Goal: Information Seeking & Learning: Learn about a topic

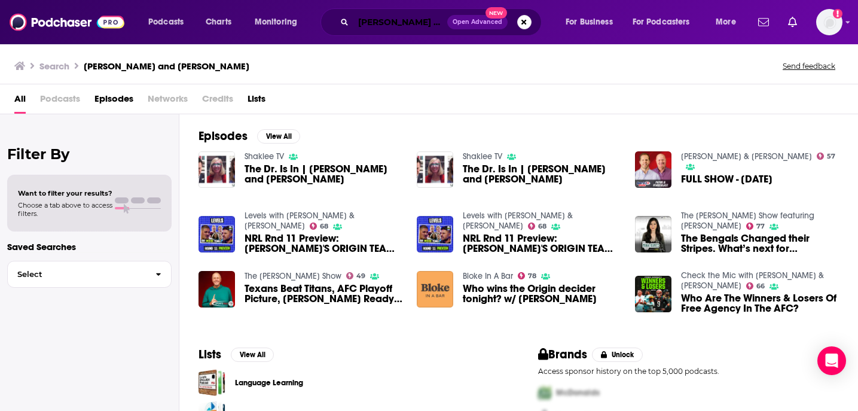
drag, startPoint x: 0, startPoint y: 0, endPoint x: 370, endPoint y: 25, distance: 370.3
click at [370, 25] on input "roger and sloan barnett" at bounding box center [400, 22] width 94 height 19
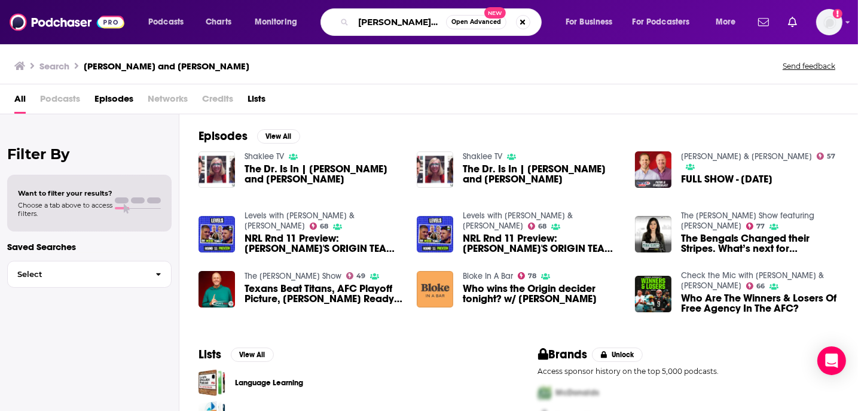
click at [370, 25] on input "roger and sloan barnett" at bounding box center [399, 22] width 93 height 19
type input "waveform"
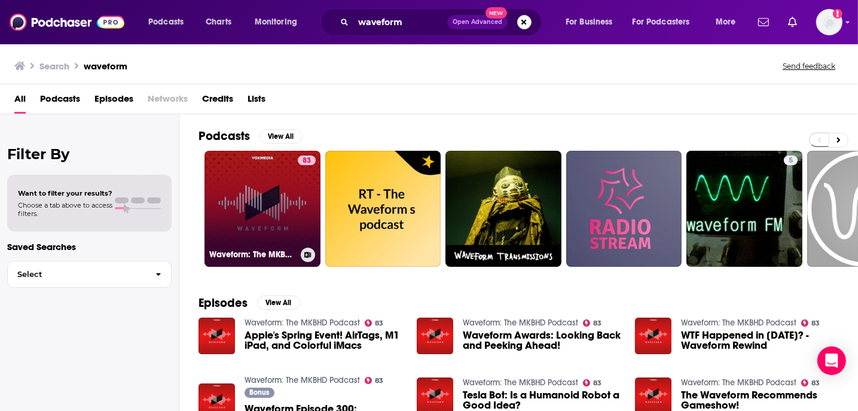
click at [237, 194] on link "83 Waveform: The MKBHD Podcast" at bounding box center [262, 209] width 116 height 116
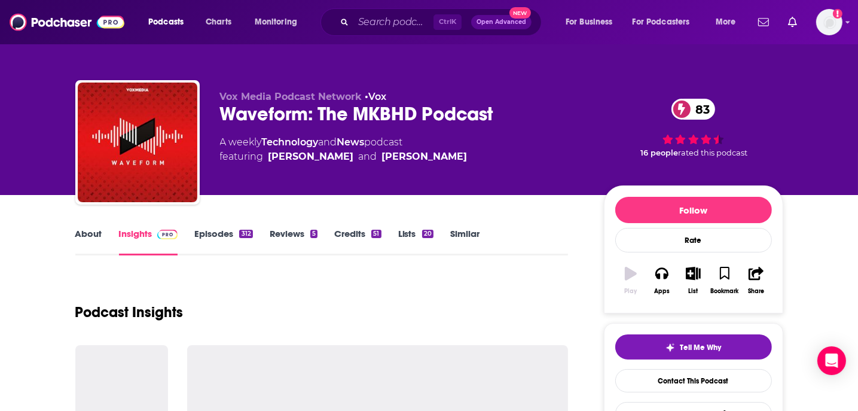
click at [237, 194] on div "Vox Media Podcast Network • Vox Waveform: The MKBHD Podcast 83 A weekly Technol…" at bounding box center [501, 145] width 563 height 108
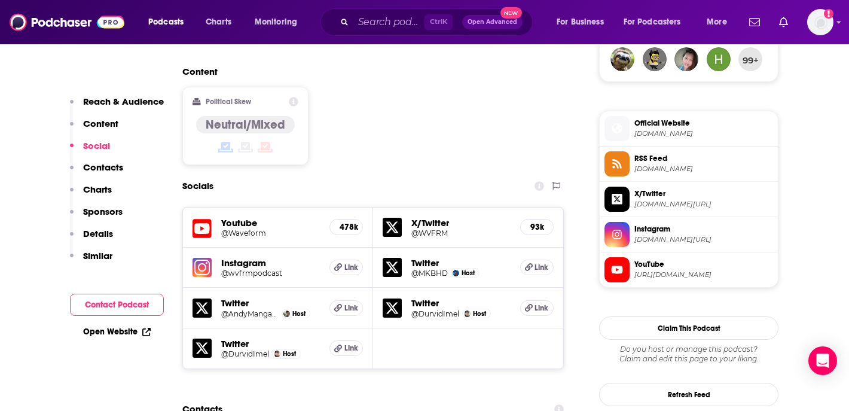
scroll to position [1069, 0]
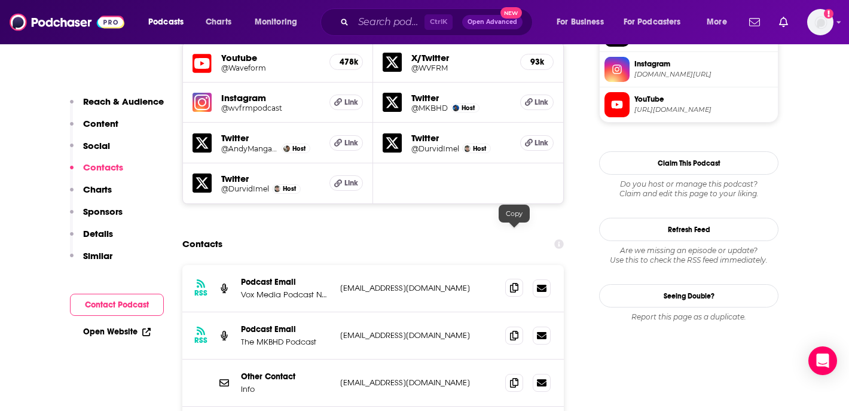
click at [514, 283] on icon at bounding box center [514, 288] width 8 height 10
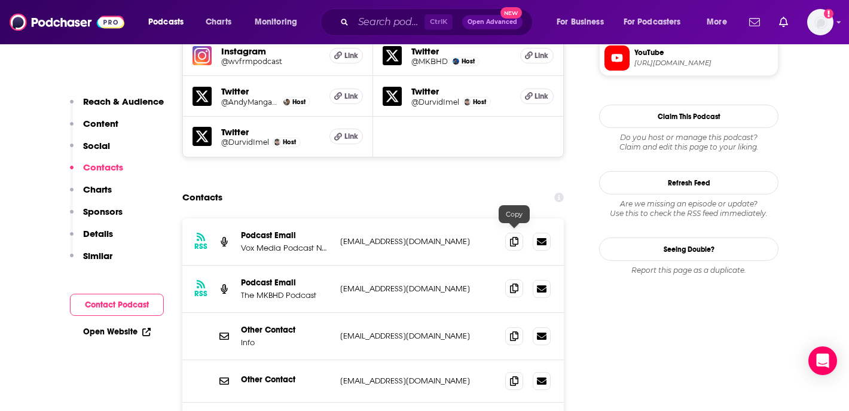
click at [513, 283] on icon at bounding box center [514, 288] width 8 height 10
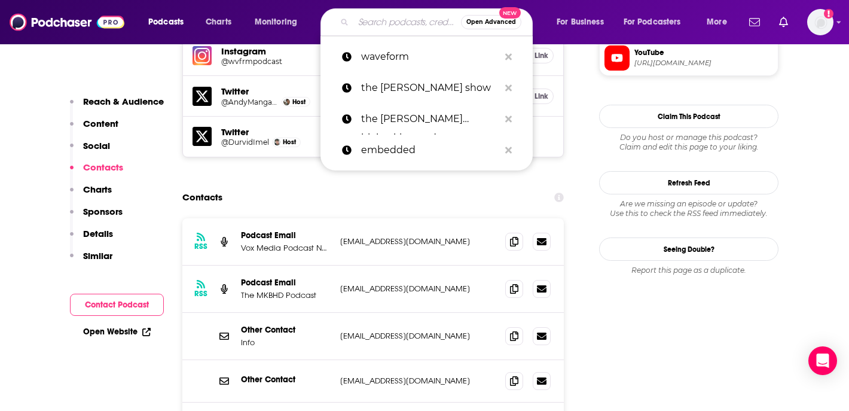
click at [368, 23] on input "Search podcasts, credits, & more..." at bounding box center [407, 22] width 108 height 19
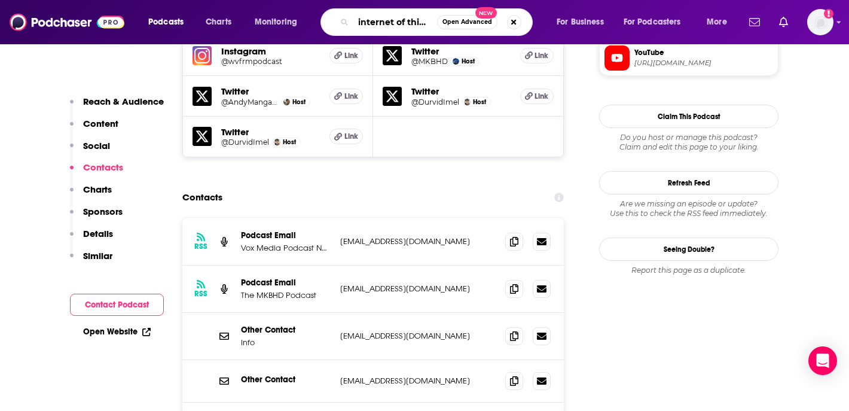
type input "internet of things"
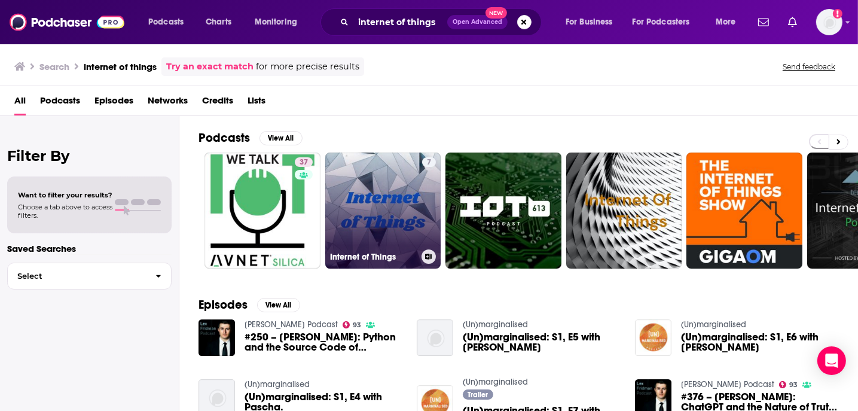
click at [378, 180] on link "7 Internet of Things" at bounding box center [383, 210] width 116 height 116
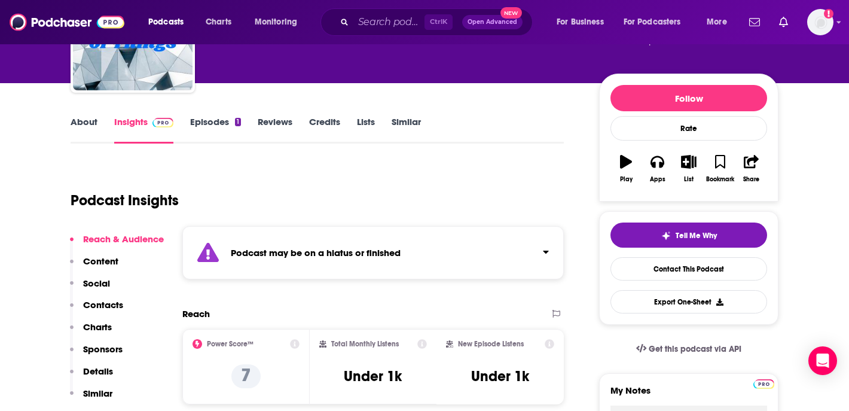
scroll to position [112, 0]
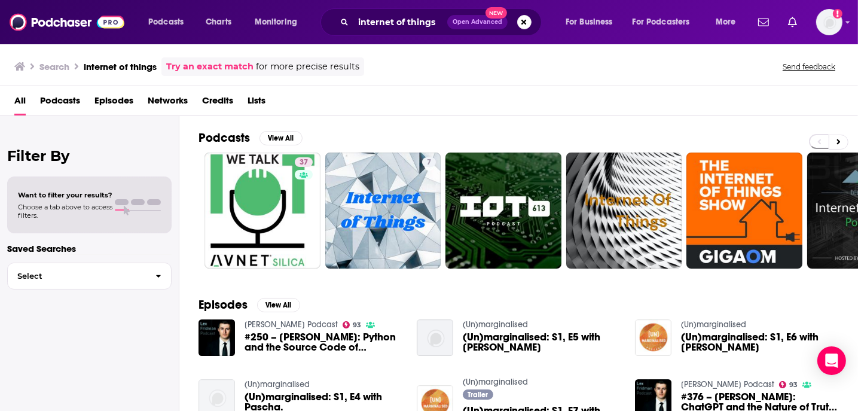
click at [227, 379] on img "(Un)marginalised: S1, E4 with Pascha." at bounding box center [217, 397] width 36 height 36
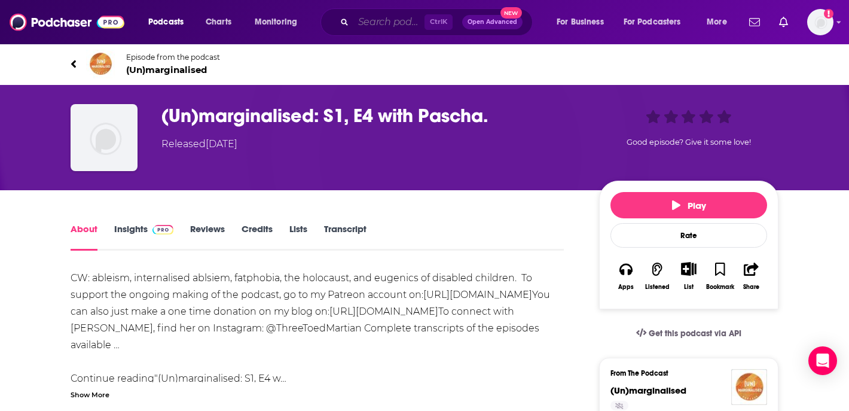
click at [393, 22] on input "Search podcasts, credits, & more..." at bounding box center [388, 22] width 71 height 19
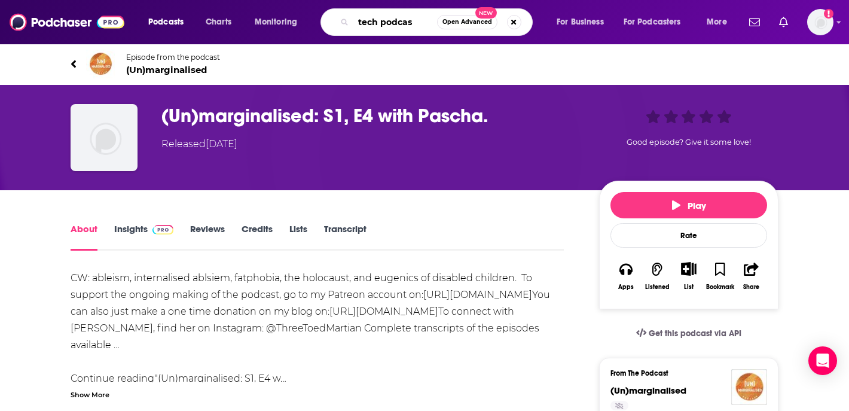
type input "tech podcast"
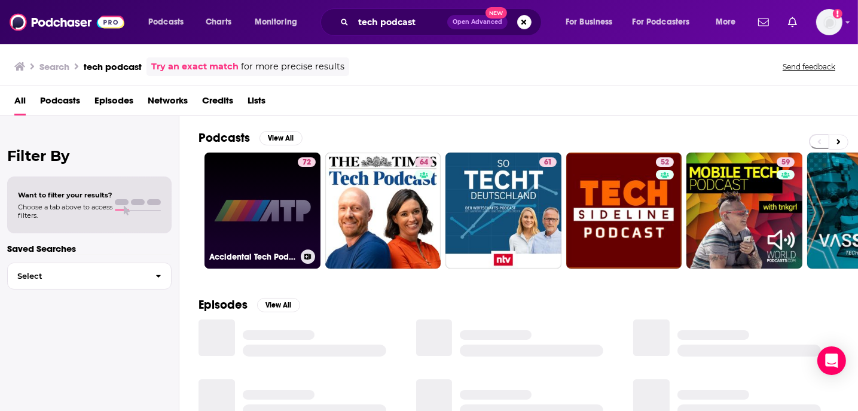
click at [253, 196] on link "72 Accidental Tech Podcast" at bounding box center [262, 210] width 116 height 116
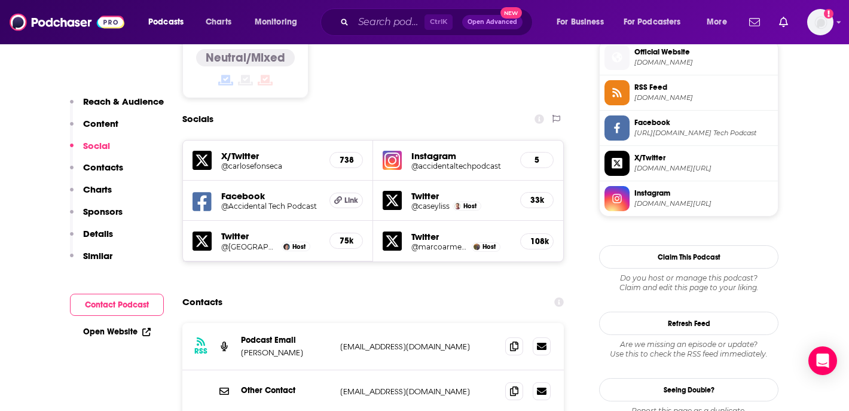
scroll to position [976, 0]
click at [508, 336] on span at bounding box center [514, 345] width 18 height 18
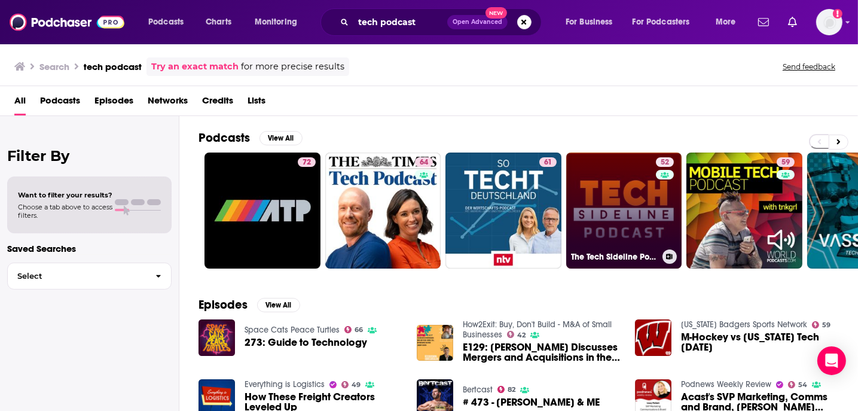
click at [643, 203] on link "52 The Tech Sideline Podcast: The Virginia Tech Hokies" at bounding box center [624, 210] width 116 height 116
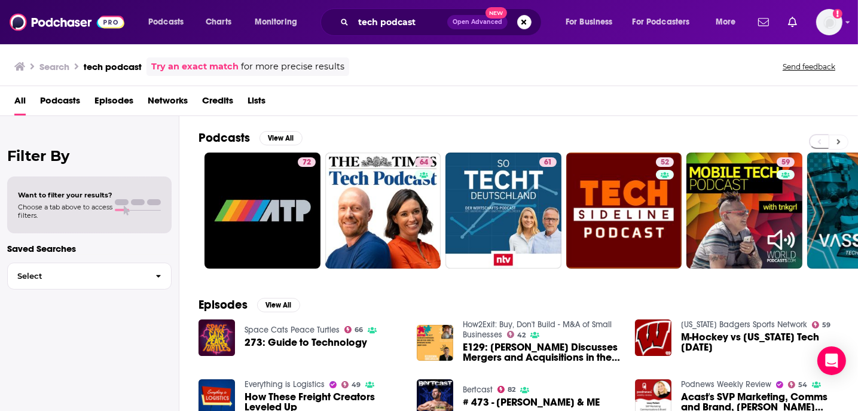
click at [842, 140] on button at bounding box center [839, 142] width 20 height 15
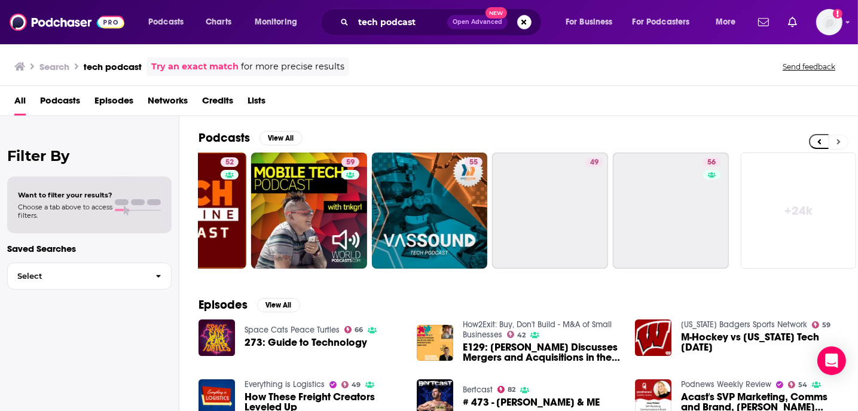
scroll to position [0, 438]
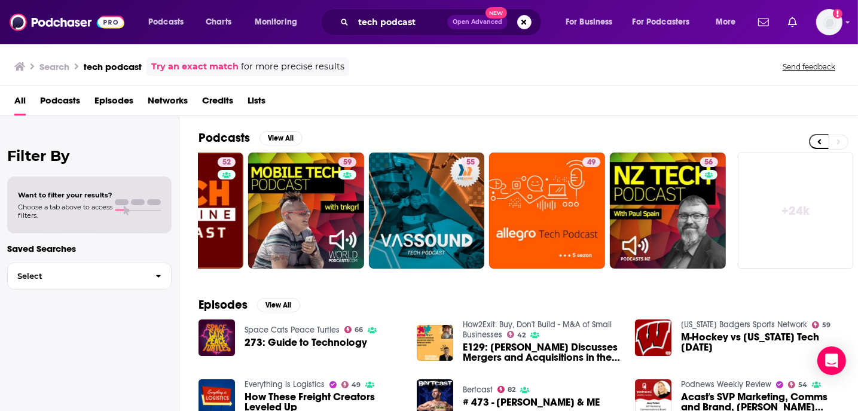
click at [813, 134] on span at bounding box center [828, 142] width 39 height 16
click at [816, 136] on button at bounding box center [819, 141] width 20 height 15
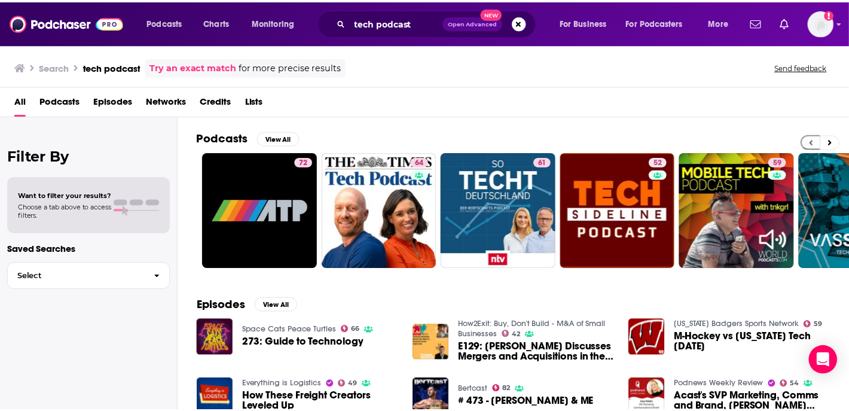
scroll to position [0, 0]
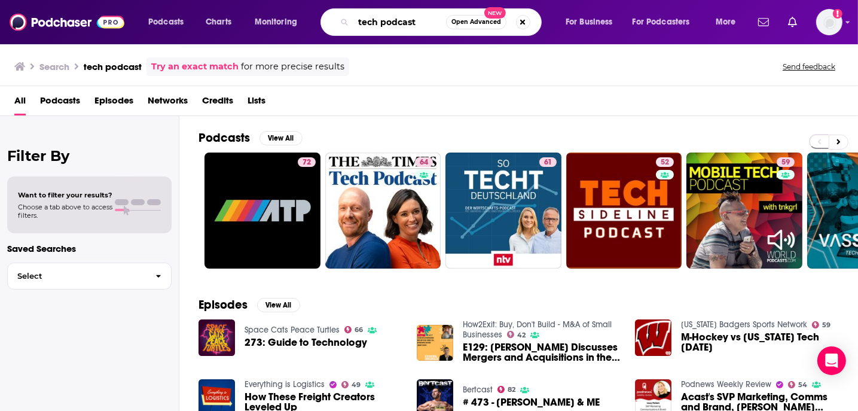
click at [419, 23] on input "tech podcast" at bounding box center [399, 22] width 93 height 19
type input "technology"
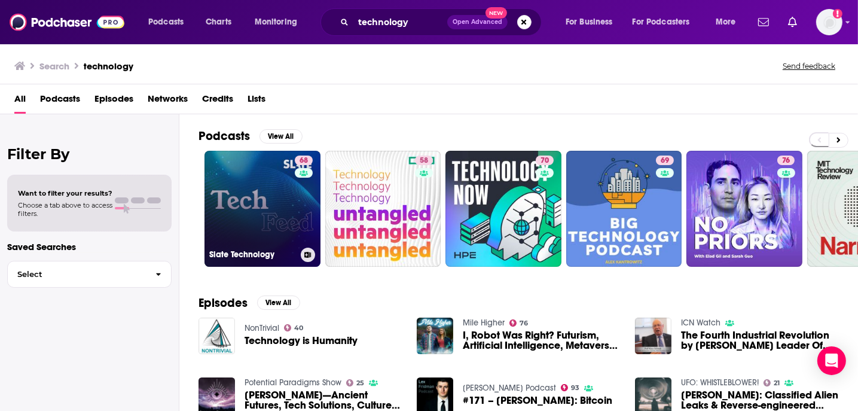
click at [264, 218] on link "68 Slate Technology" at bounding box center [262, 209] width 116 height 116
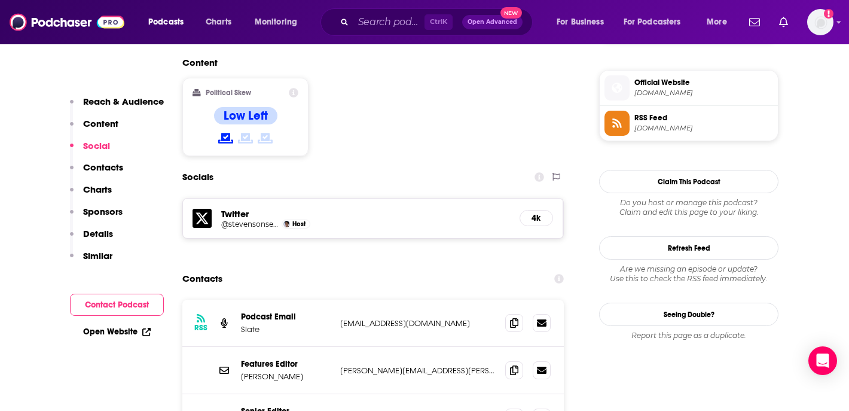
scroll to position [959, 0]
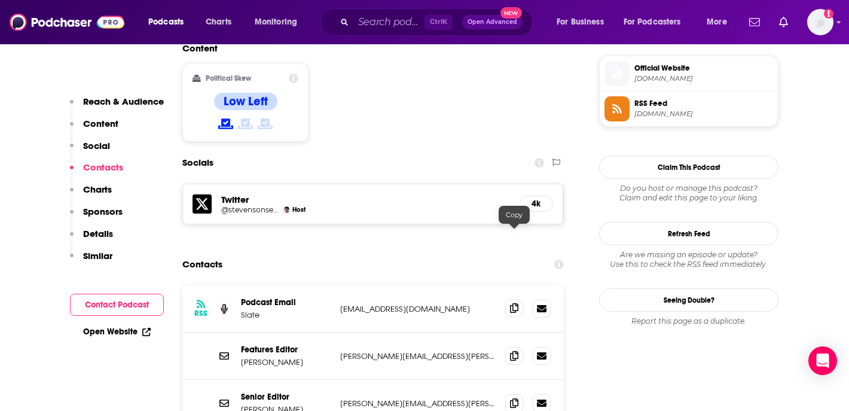
click at [517, 303] on icon at bounding box center [514, 308] width 8 height 10
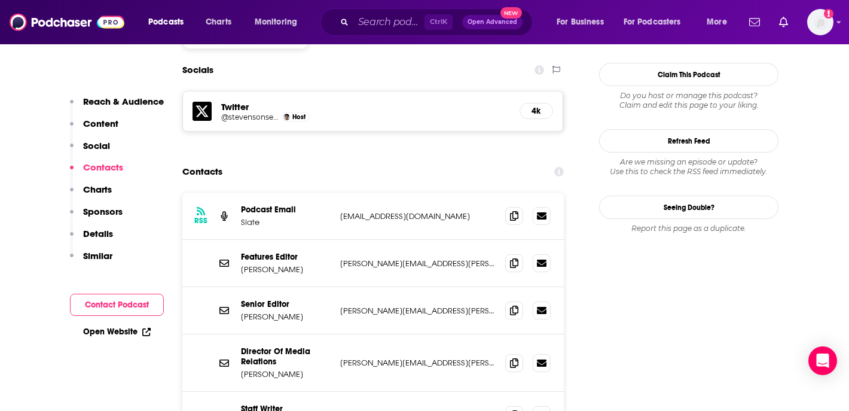
scroll to position [1052, 0]
click at [515, 357] on icon at bounding box center [514, 362] width 8 height 10
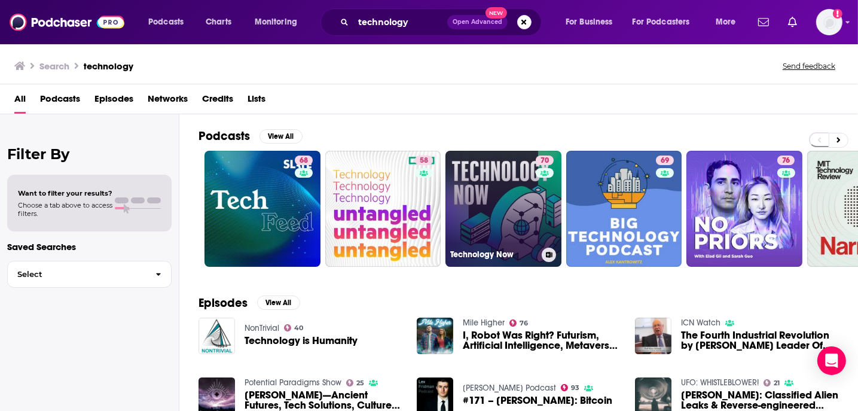
click at [470, 224] on link "70 Technology Now" at bounding box center [503, 209] width 116 height 116
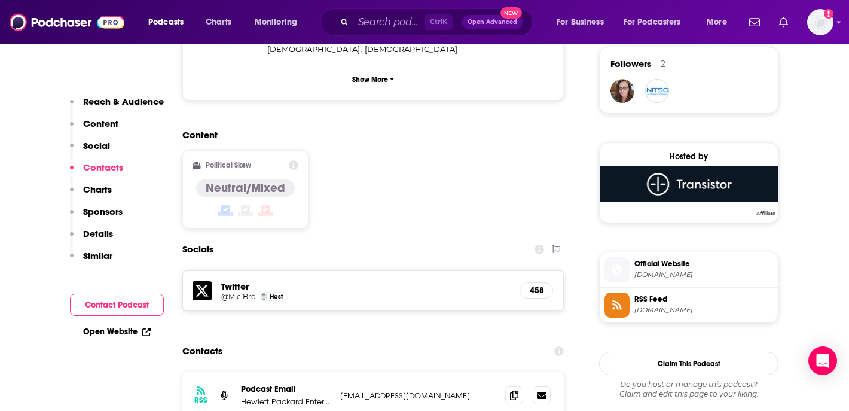
scroll to position [1049, 0]
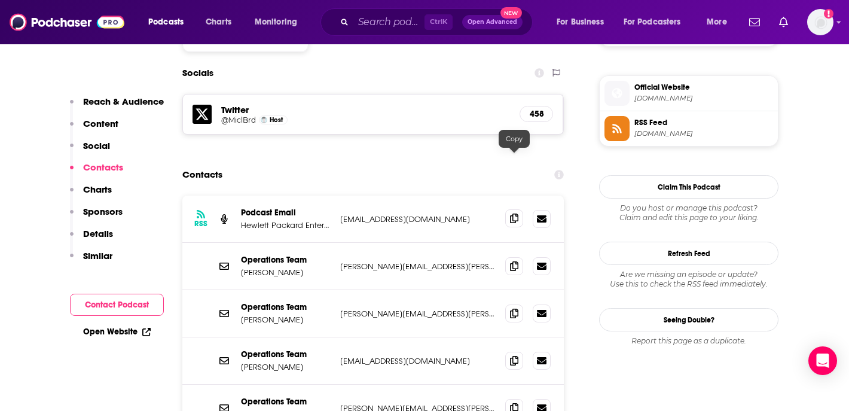
click at [505, 209] on span at bounding box center [514, 218] width 18 height 18
click at [513, 308] on icon at bounding box center [514, 313] width 8 height 10
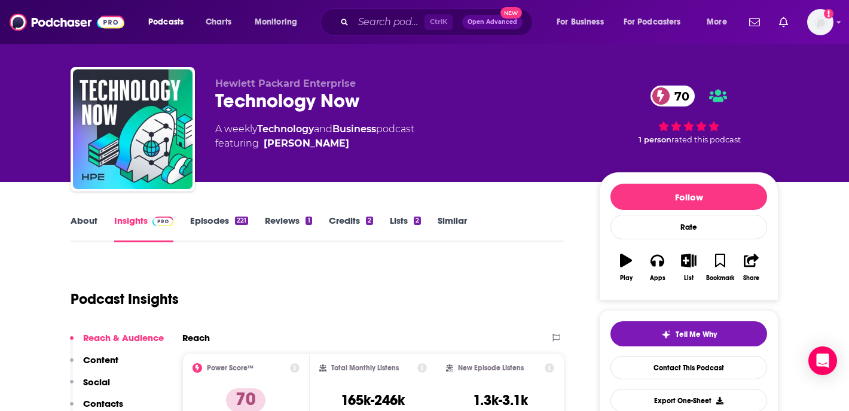
scroll to position [91, 0]
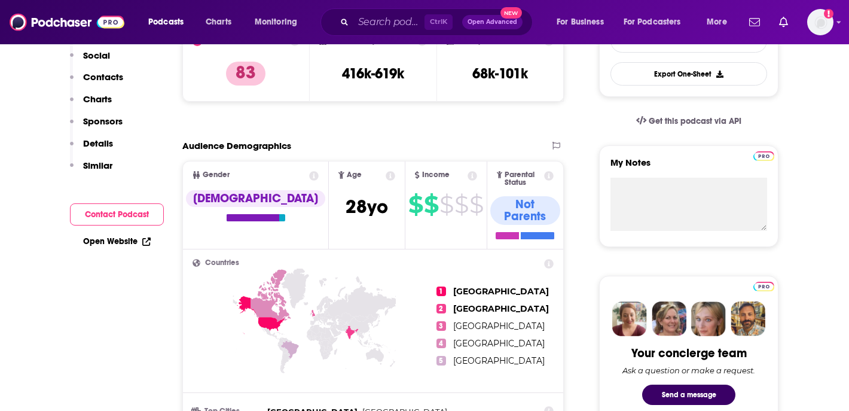
scroll to position [179, 0]
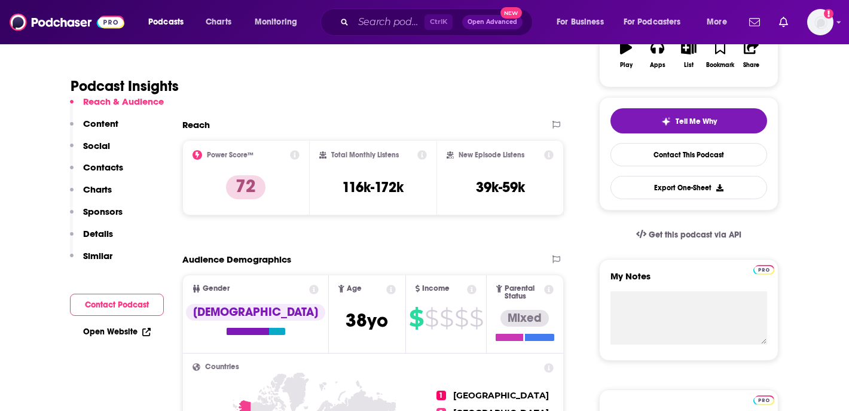
scroll to position [225, 0]
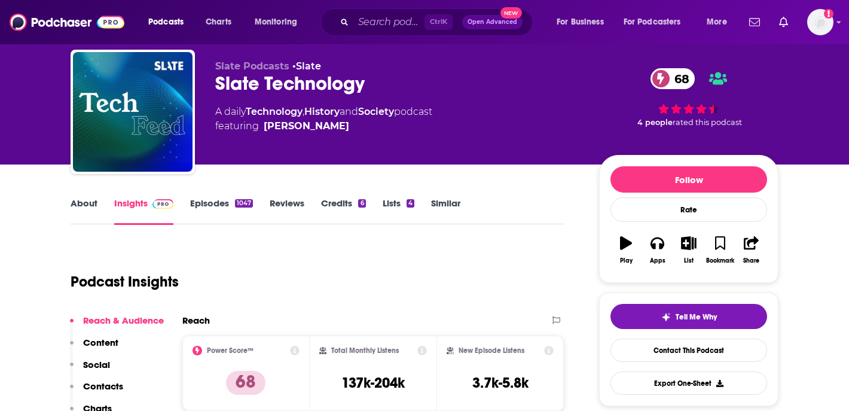
scroll to position [33, 0]
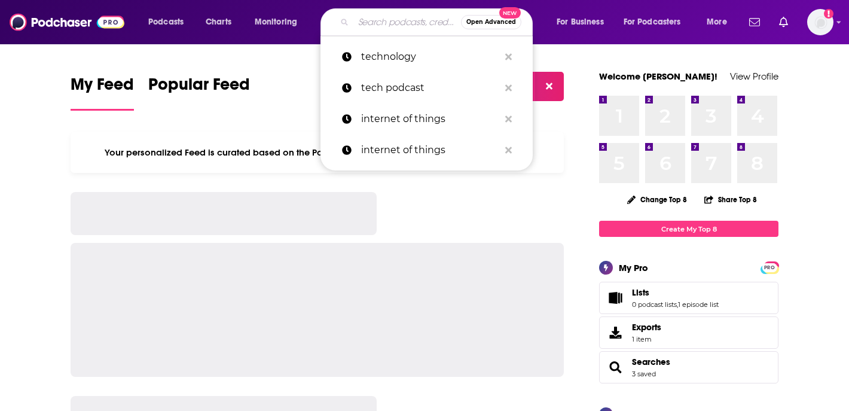
click at [374, 26] on input "Search podcasts, credits, & more..." at bounding box center [407, 22] width 108 height 19
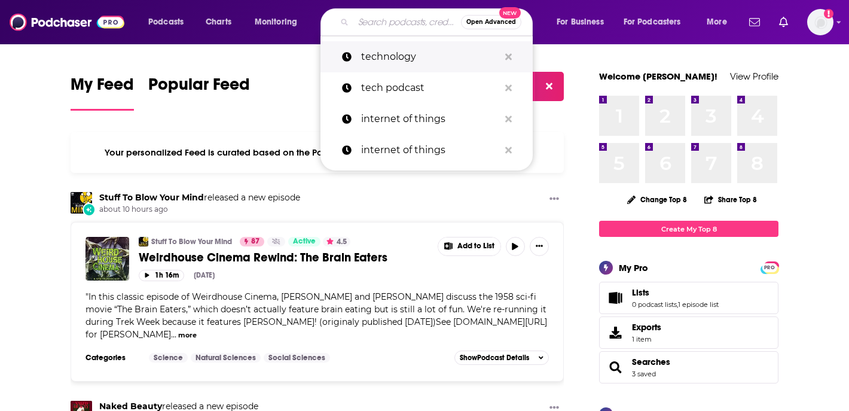
click at [382, 57] on p "technology" at bounding box center [430, 56] width 138 height 31
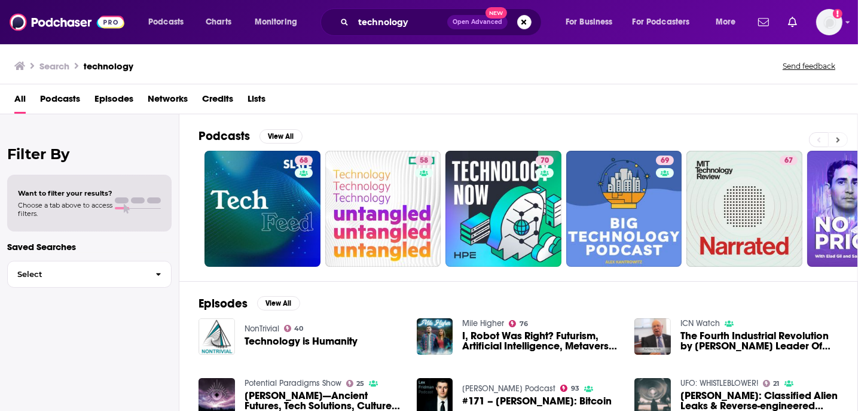
click at [839, 136] on icon at bounding box center [838, 140] width 4 height 8
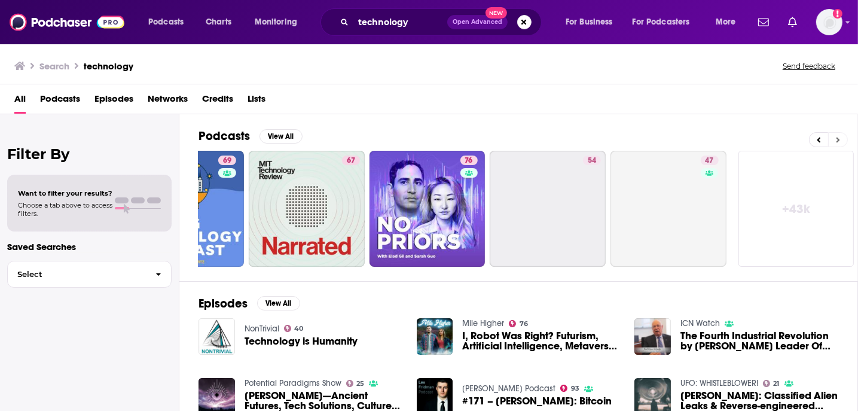
scroll to position [0, 438]
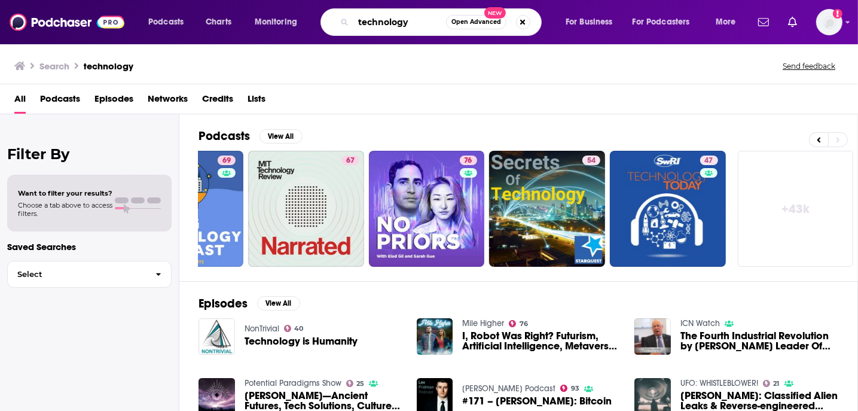
click at [404, 18] on input "technology" at bounding box center [399, 22] width 93 height 19
type input "technology society"
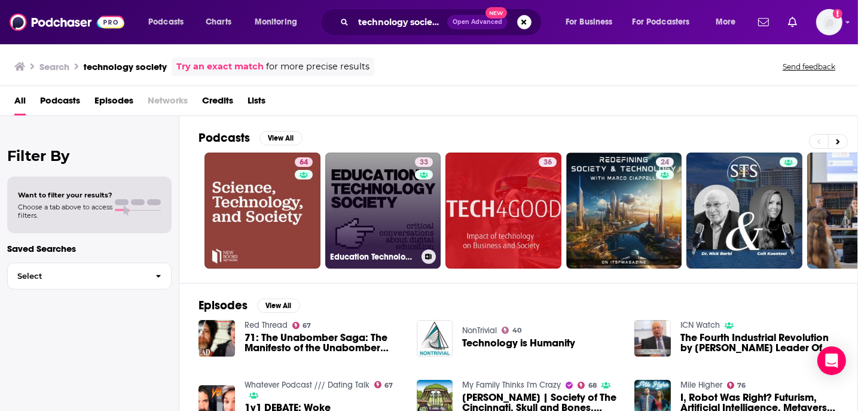
click at [391, 190] on link "33 Education Technology Society" at bounding box center [383, 210] width 116 height 116
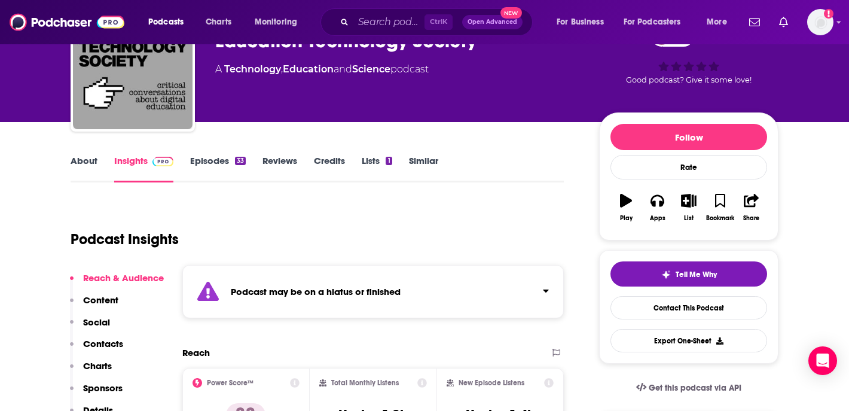
scroll to position [62, 0]
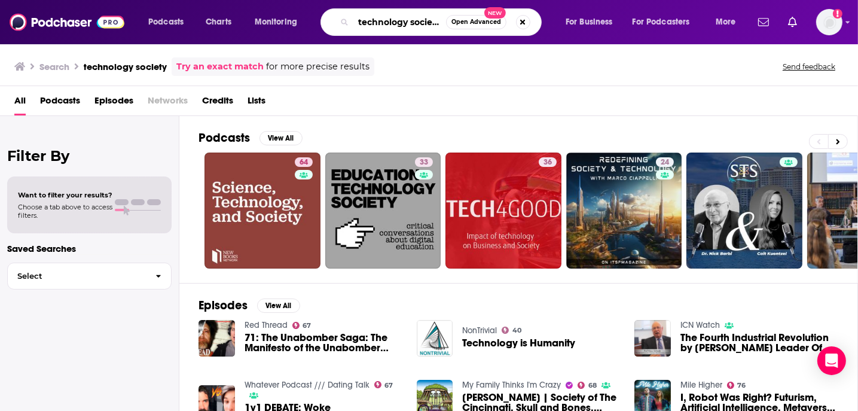
click at [398, 20] on input "technology society" at bounding box center [399, 22] width 93 height 19
click at [422, 28] on input "technology society" at bounding box center [399, 22] width 93 height 19
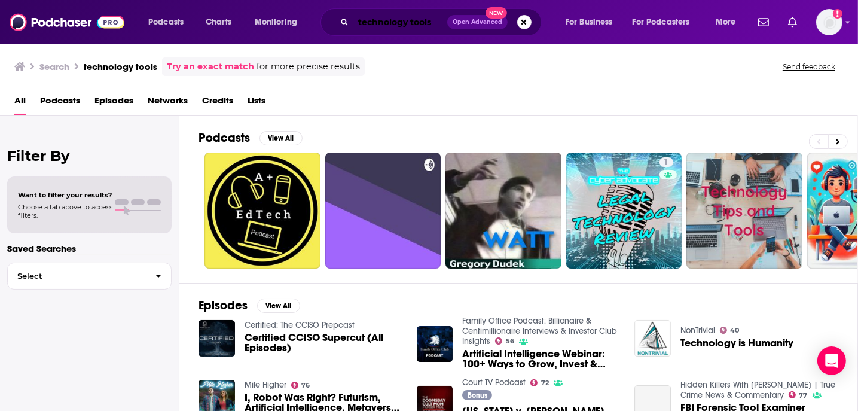
click at [393, 29] on input "technology tools" at bounding box center [400, 22] width 94 height 19
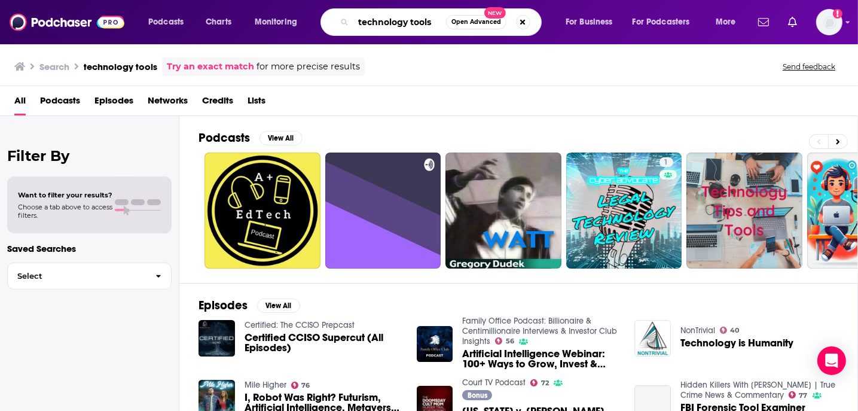
click at [393, 29] on input "technology tools" at bounding box center [399, 22] width 93 height 19
type input "t"
type input "tech"
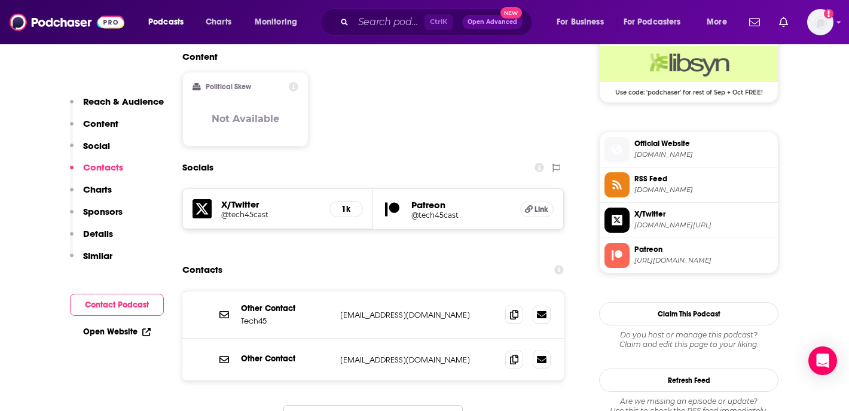
scroll to position [898, 0]
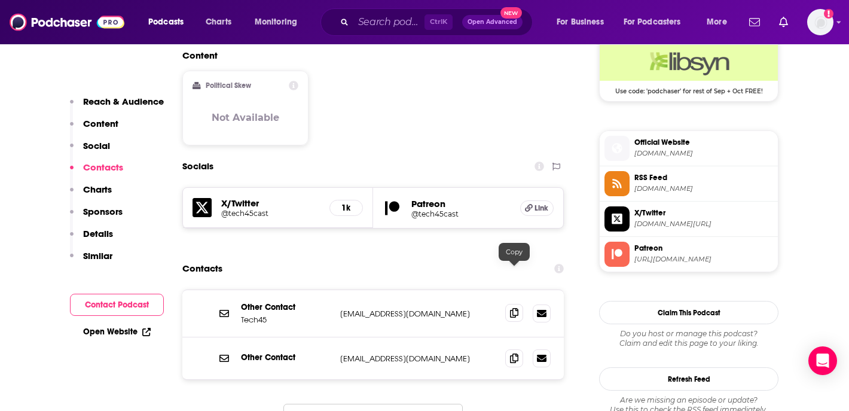
click at [514, 308] on icon at bounding box center [514, 313] width 8 height 10
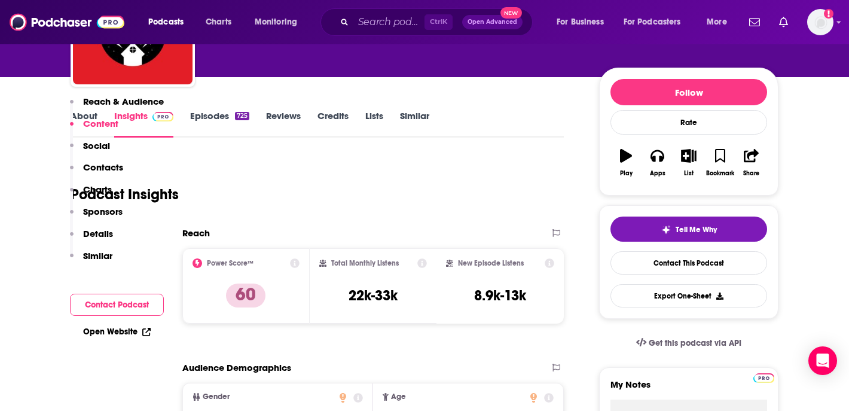
scroll to position [0, 0]
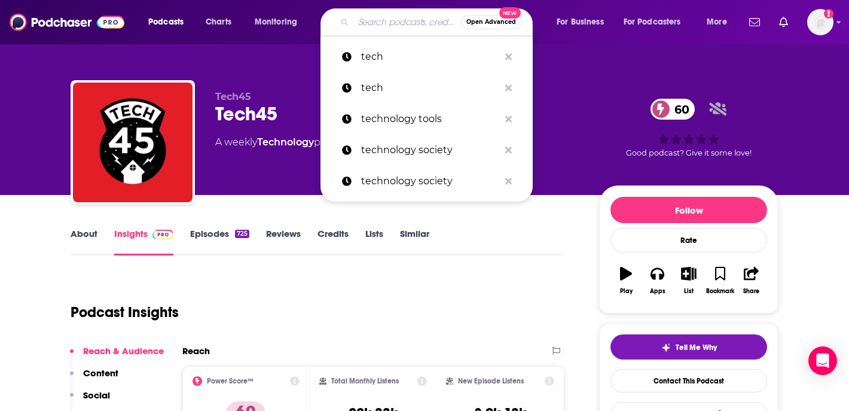
click at [387, 26] on input "Search podcasts, credits, & more..." at bounding box center [407, 22] width 108 height 19
click at [385, 54] on p "tech" at bounding box center [430, 56] width 138 height 31
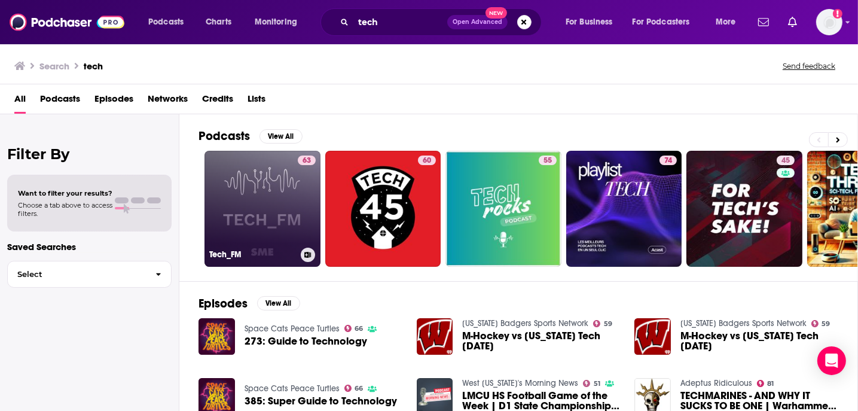
click at [276, 193] on link "63 Tech_FM" at bounding box center [262, 209] width 116 height 116
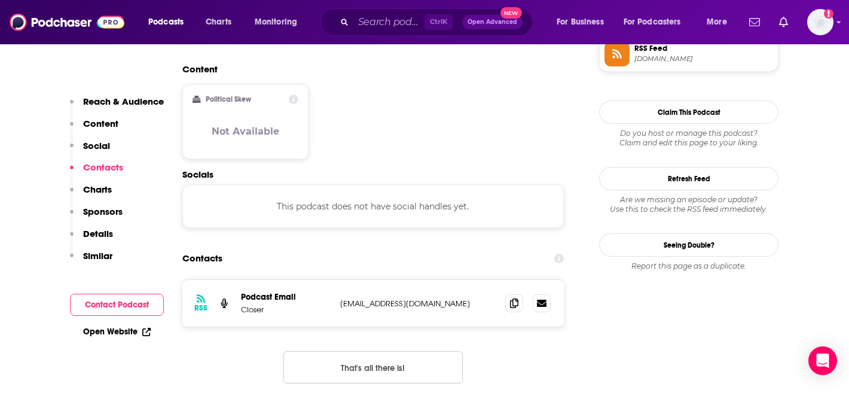
scroll to position [918, 0]
click at [513, 298] on icon at bounding box center [514, 303] width 8 height 10
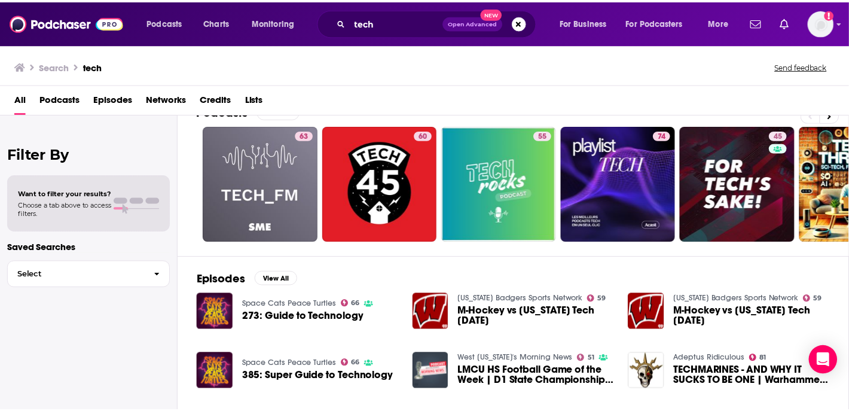
scroll to position [14, 0]
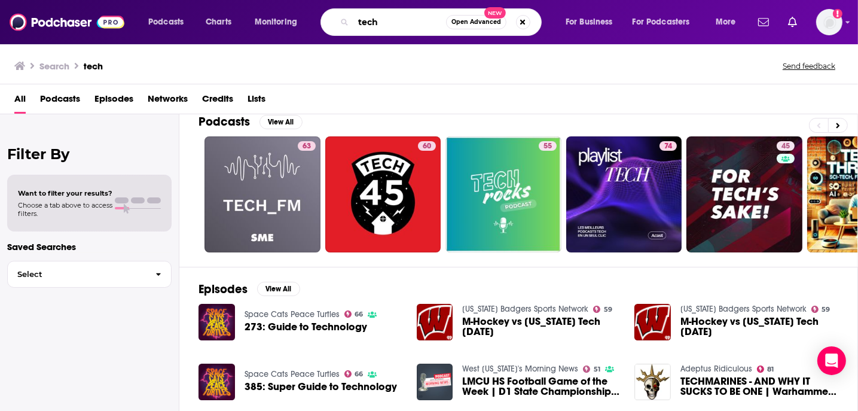
click at [399, 23] on input "tech" at bounding box center [399, 22] width 93 height 19
type input "vergecast"
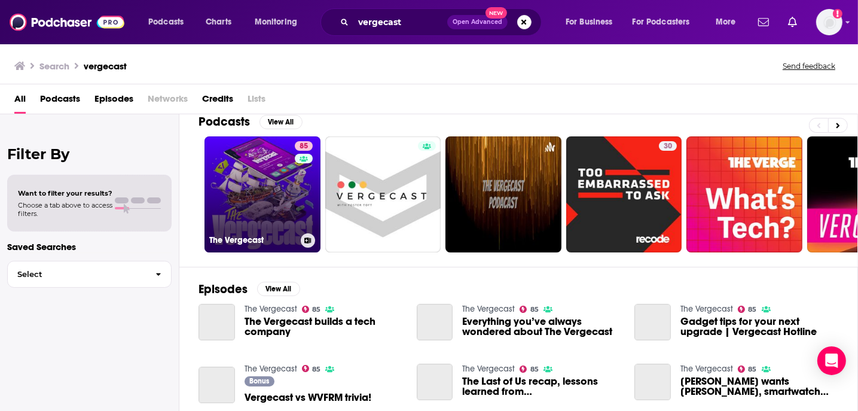
click at [263, 181] on link "85 The Vergecast" at bounding box center [262, 194] width 116 height 116
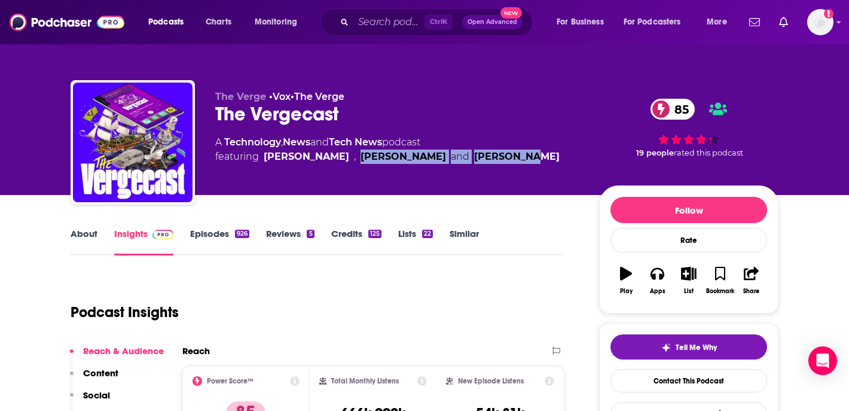
drag, startPoint x: 337, startPoint y: 158, endPoint x: 478, endPoint y: 155, distance: 141.2
click at [478, 155] on div "A Technology , News and Tech News podcast featuring David Pierce , Nilay Patel …" at bounding box center [397, 149] width 365 height 29
copy span "Nilay Patel and Alex Cranz"
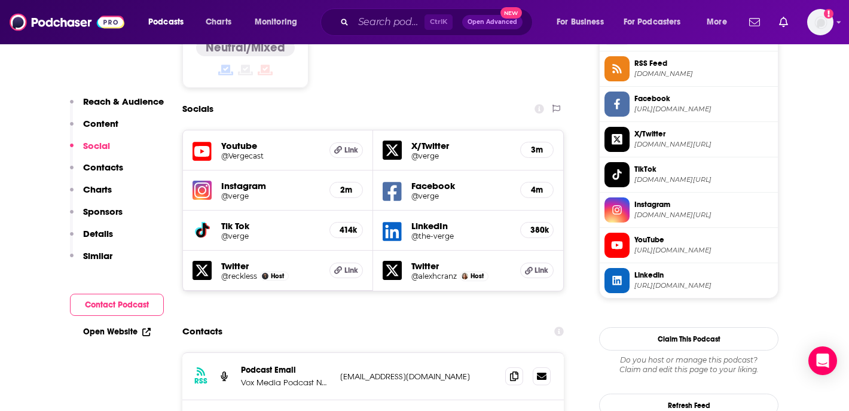
scroll to position [1000, 0]
click at [514, 366] on span at bounding box center [514, 375] width 18 height 18
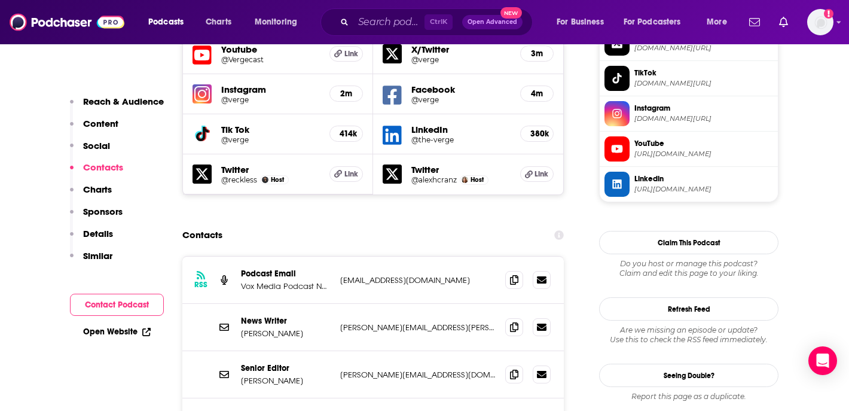
scroll to position [1099, 0]
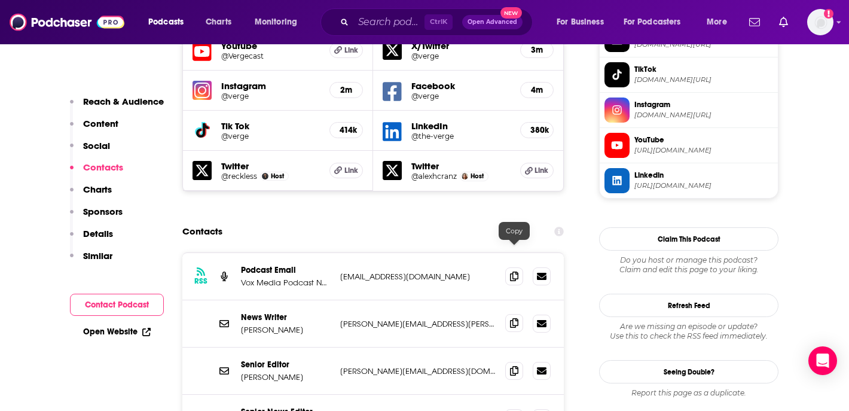
click at [516, 314] on span at bounding box center [514, 323] width 18 height 18
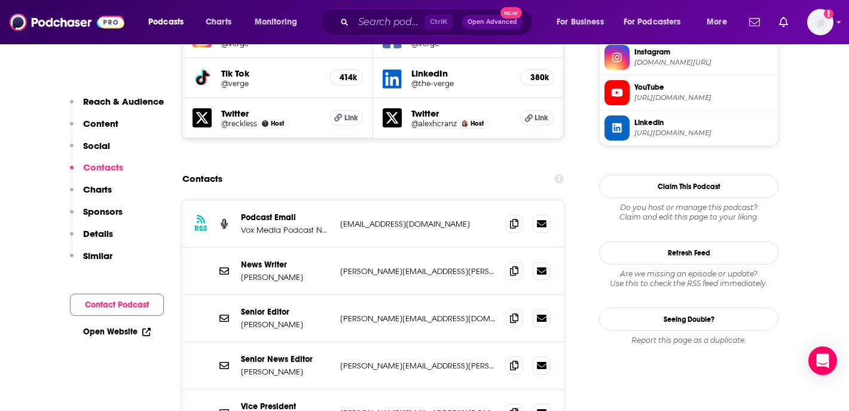
scroll to position [1150, 0]
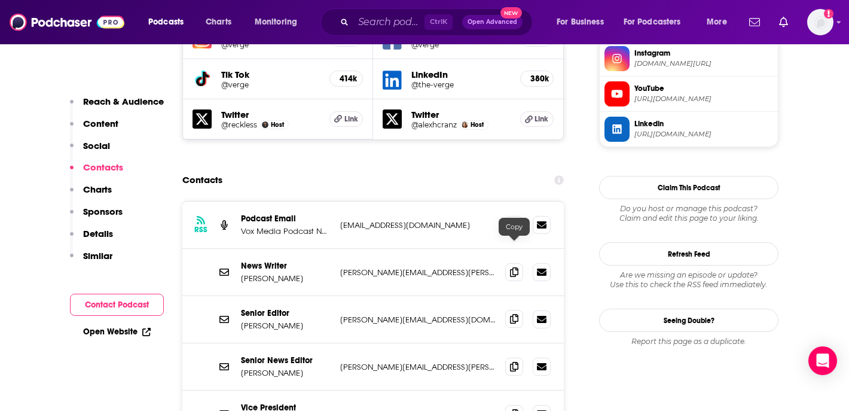
click at [517, 314] on icon at bounding box center [514, 319] width 8 height 10
